Goal: Navigation & Orientation: Find specific page/section

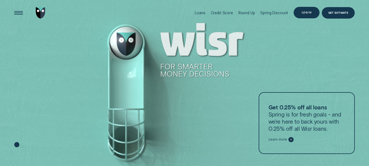
click at [309, 14] on div "Log in" at bounding box center [306, 13] width 26 height 12
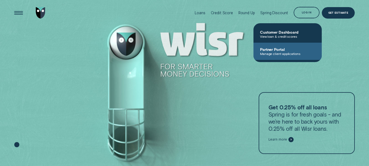
click at [285, 53] on span "Manage client applications" at bounding box center [287, 54] width 55 height 4
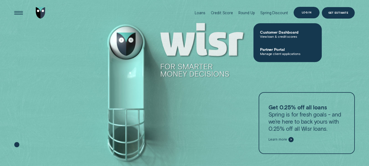
click at [305, 15] on div "Log in" at bounding box center [306, 13] width 26 height 12
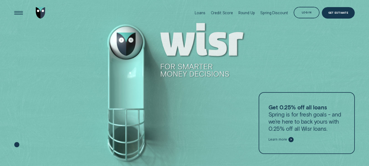
drag, startPoint x: 286, startPoint y: 47, endPoint x: 297, endPoint y: 14, distance: 34.7
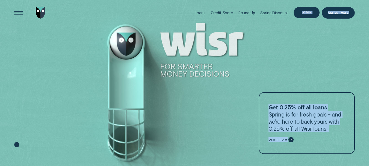
click at [303, 11] on div "Log in" at bounding box center [307, 12] width 10 height 2
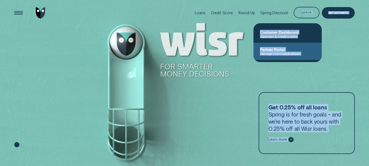
click at [275, 54] on span "Manage client applications" at bounding box center [287, 54] width 55 height 4
